Goal: Find specific page/section: Find specific page/section

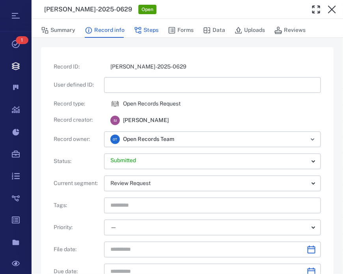
click at [141, 25] on button "Steps" at bounding box center [146, 30] width 24 height 15
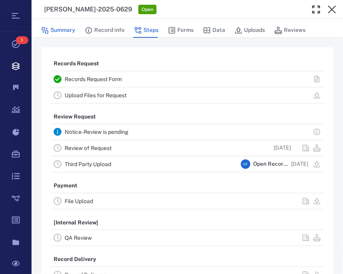
click at [50, 26] on button "Summary" at bounding box center [58, 30] width 34 height 15
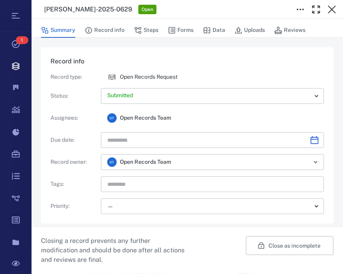
scroll to position [645, 0]
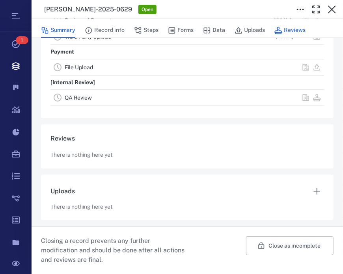
click at [285, 33] on button "Reviews" at bounding box center [289, 30] width 31 height 15
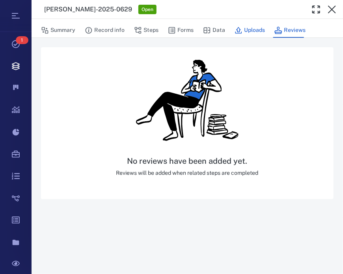
click at [253, 29] on button "Uploads" at bounding box center [249, 30] width 30 height 15
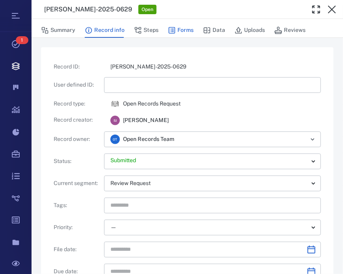
click at [184, 31] on button "Forms" at bounding box center [181, 30] width 26 height 15
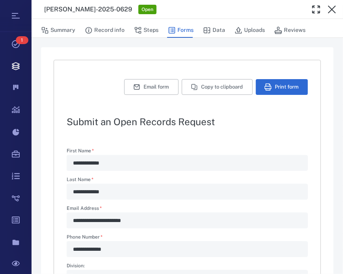
type textarea "*"
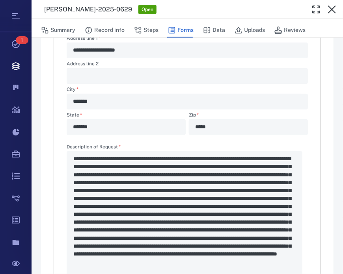
scroll to position [283, 0]
